Goal: Navigation & Orientation: Understand site structure

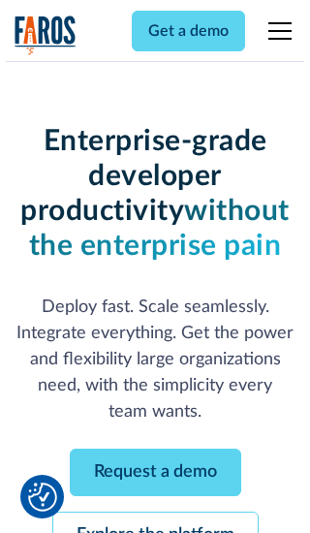
scroll to position [206, 0]
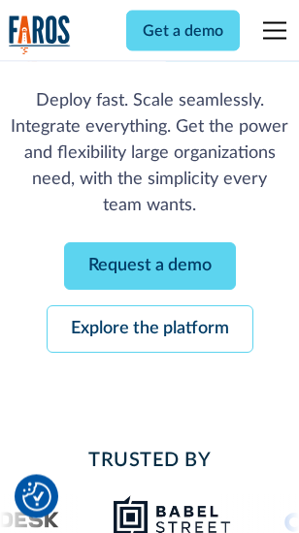
click at [149, 268] on link "Request a demo" at bounding box center [150, 267] width 172 height 48
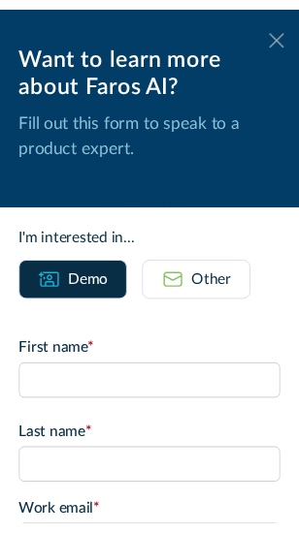
scroll to position [0, 0]
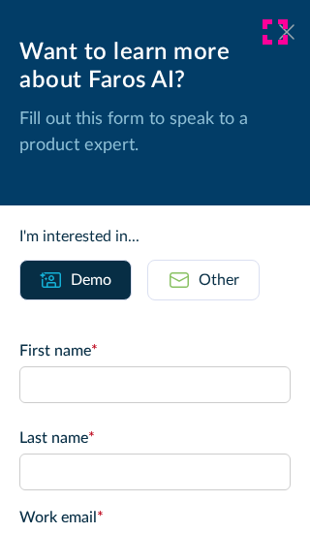
click at [279, 32] on icon at bounding box center [287, 31] width 16 height 15
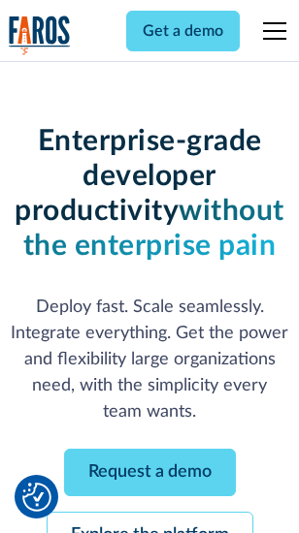
scroll to position [269, 0]
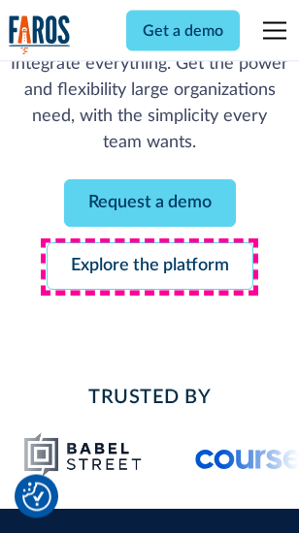
click at [149, 268] on link "Explore the platform" at bounding box center [150, 267] width 207 height 48
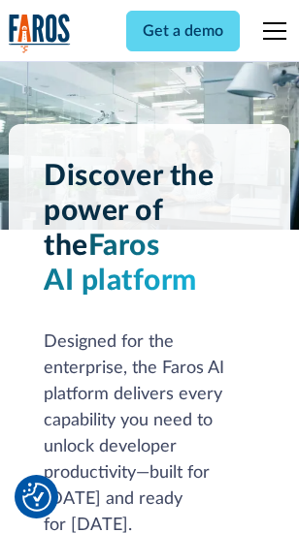
scroll to position [14771, 0]
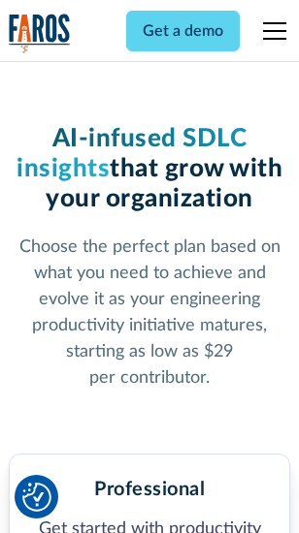
scroll to position [3074, 0]
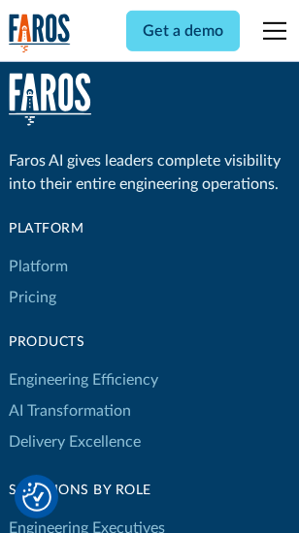
click at [38, 267] on link "Platform" at bounding box center [38, 266] width 59 height 31
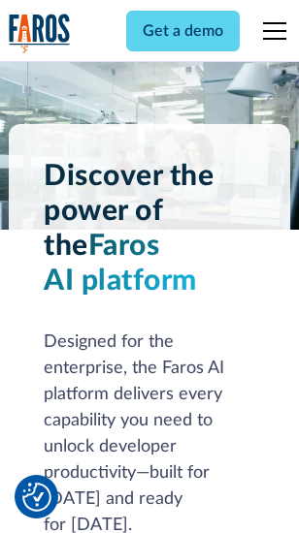
scroll to position [15393, 0]
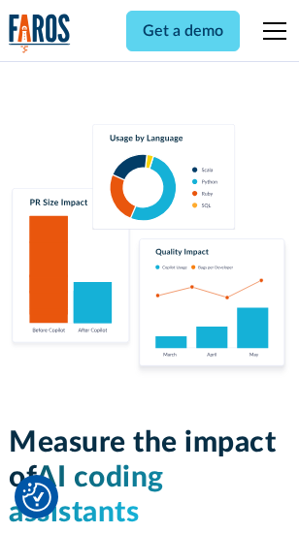
scroll to position [12106, 0]
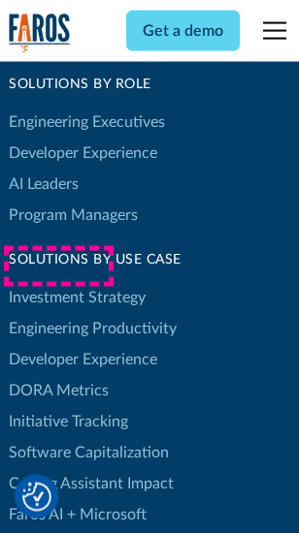
click at [58, 375] on link "DORA Metrics" at bounding box center [59, 390] width 100 height 31
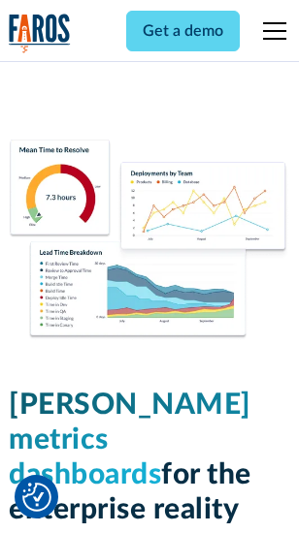
scroll to position [8585, 0]
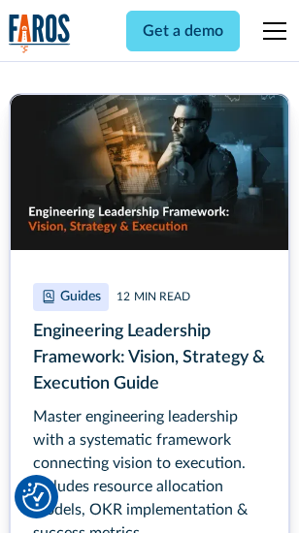
scroll to position [8879, 0]
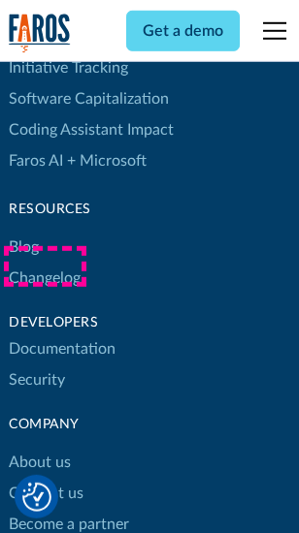
click at [45, 267] on link "Changelog" at bounding box center [45, 278] width 72 height 31
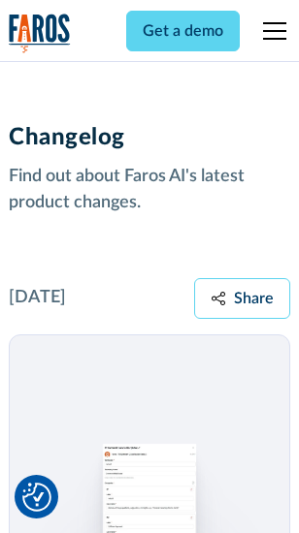
scroll to position [23778, 0]
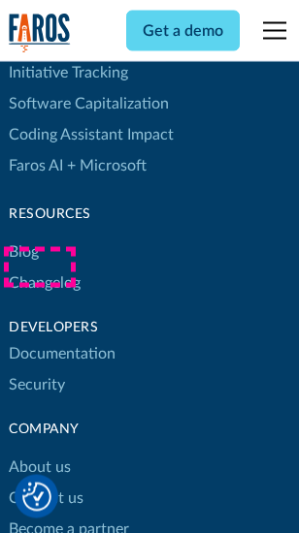
click at [39, 453] on link "About us" at bounding box center [40, 468] width 62 height 31
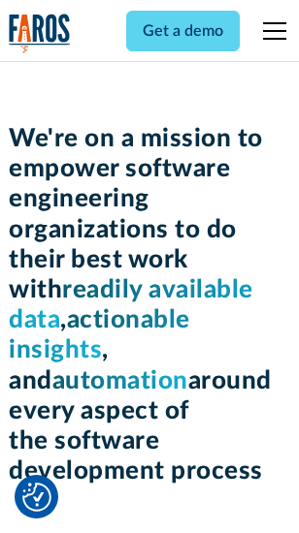
scroll to position [6706, 0]
